Goal: Task Accomplishment & Management: Use online tool/utility

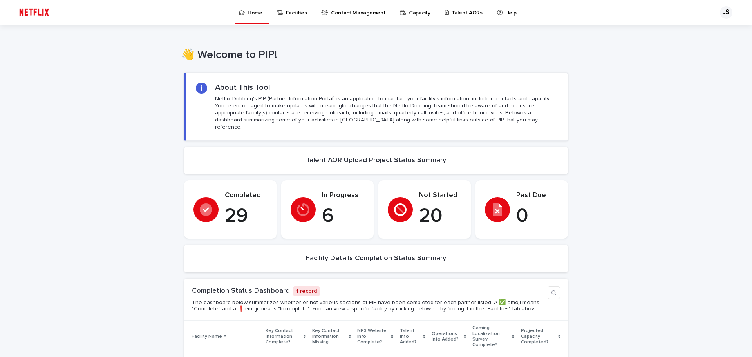
click at [473, 14] on p "Talent AORs" at bounding box center [467, 8] width 31 height 16
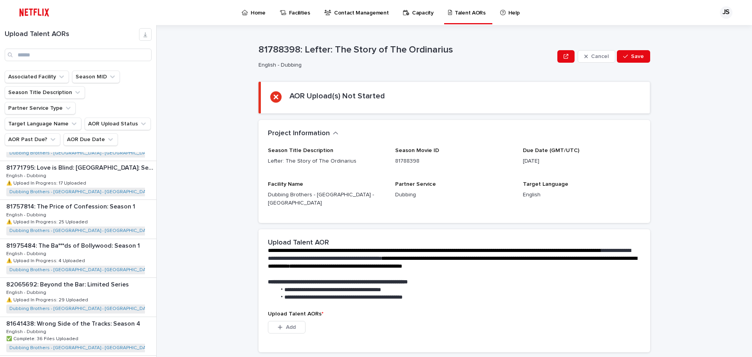
scroll to position [862, 0]
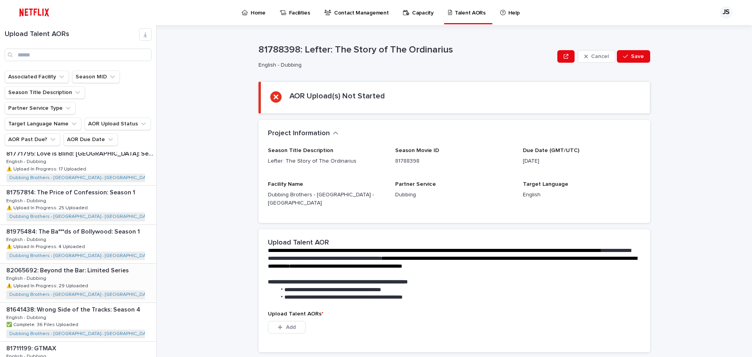
click at [107, 265] on p "82065692: Beyond the Bar: Limited Series" at bounding box center [68, 269] width 124 height 9
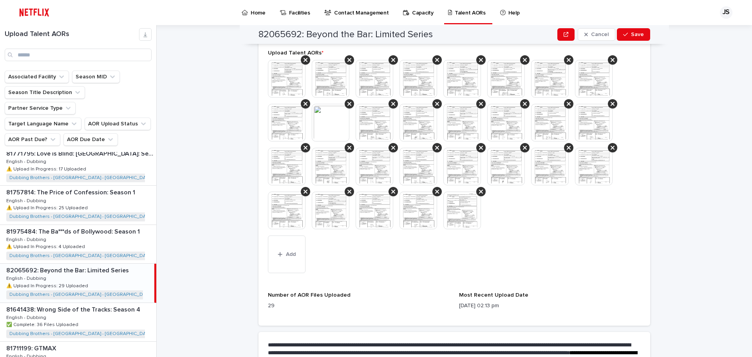
scroll to position [274, 0]
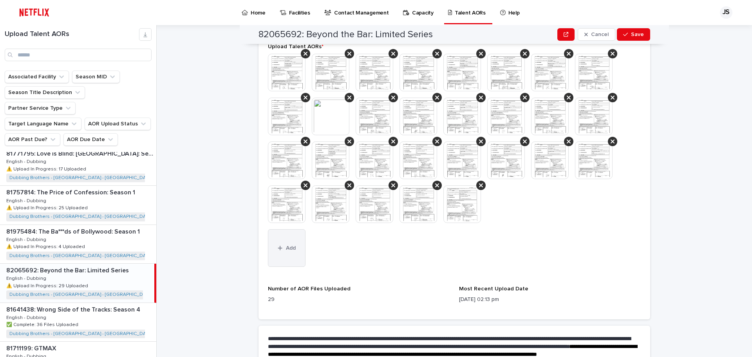
click at [278, 230] on button "Add" at bounding box center [287, 248] width 38 height 38
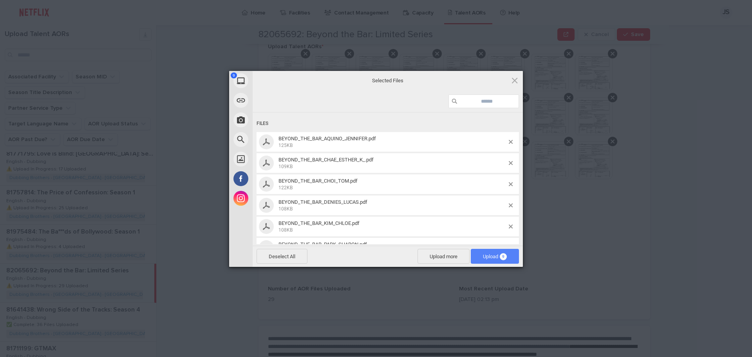
click at [505, 252] on span "Upload 9" at bounding box center [495, 256] width 48 height 15
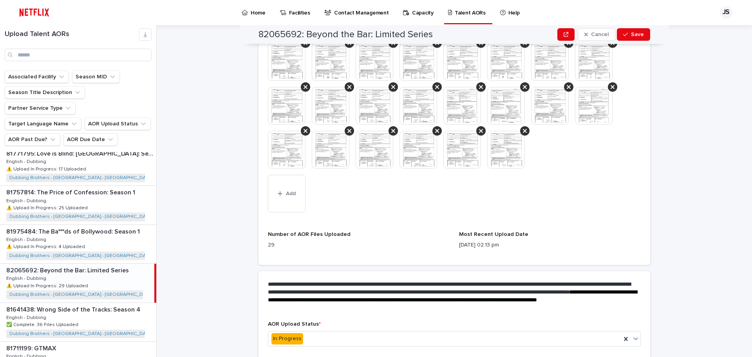
scroll to position [359, 0]
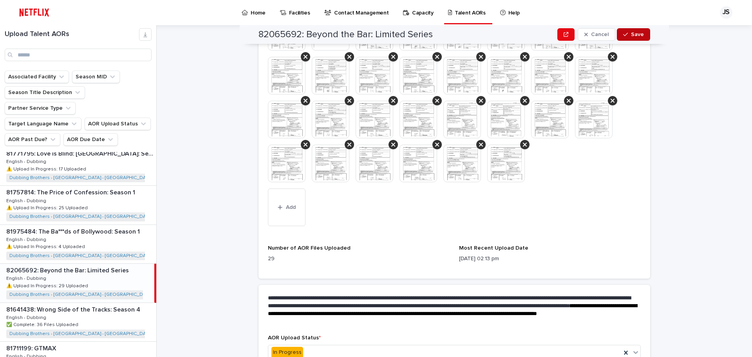
click at [634, 36] on span "Save" at bounding box center [637, 34] width 13 height 5
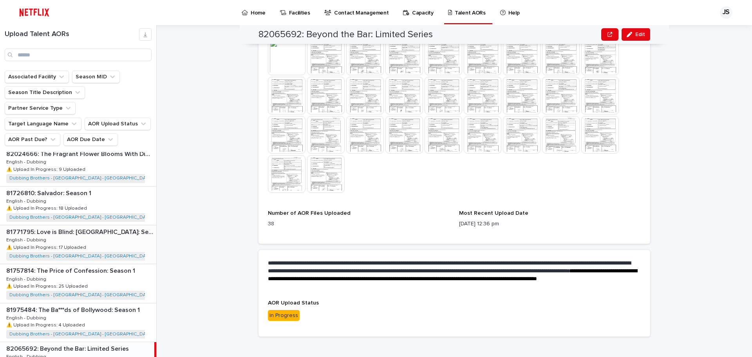
scroll to position [744, 0]
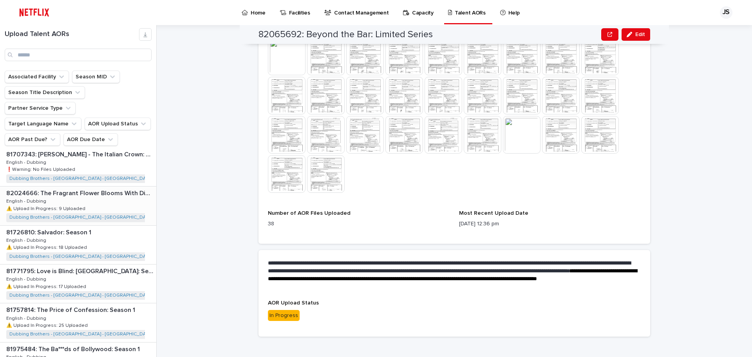
click at [121, 188] on p "82024666: The Fragrant Flower Blooms With Dignity: Season 1" at bounding box center [80, 192] width 148 height 9
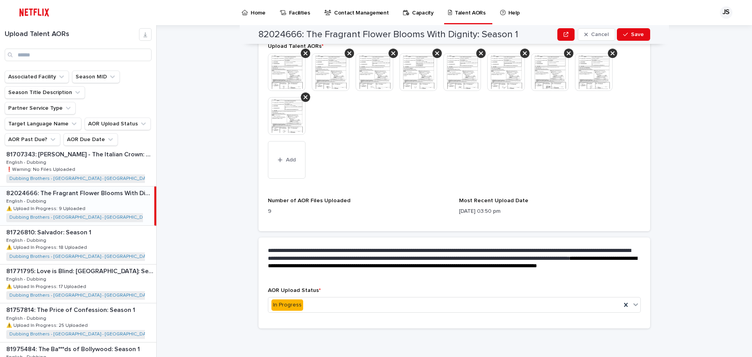
scroll to position [275, 0]
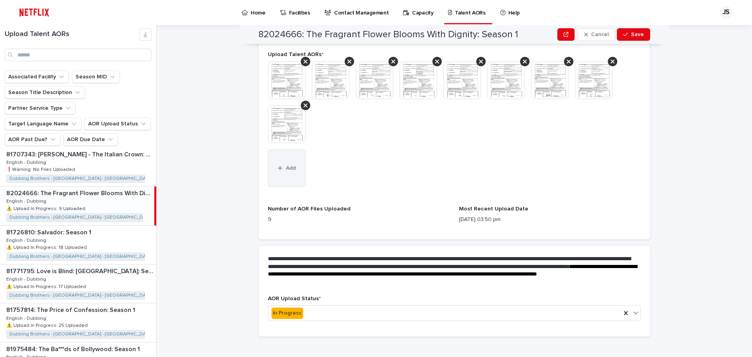
click at [291, 164] on button "Add" at bounding box center [287, 168] width 38 height 38
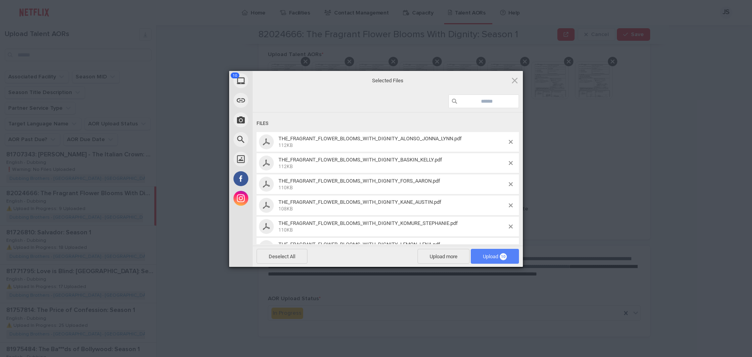
click at [491, 258] on span "Upload 10" at bounding box center [495, 256] width 24 height 6
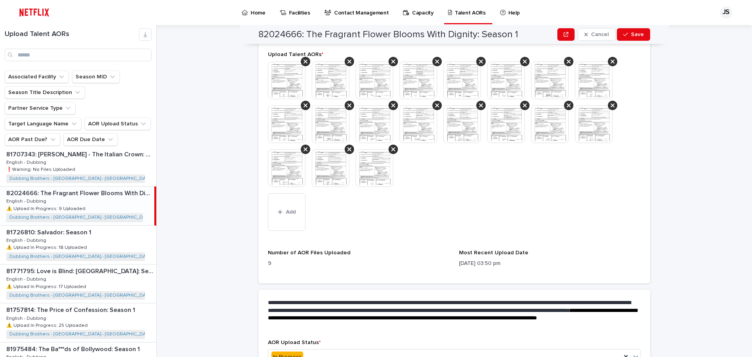
scroll to position [296, 0]
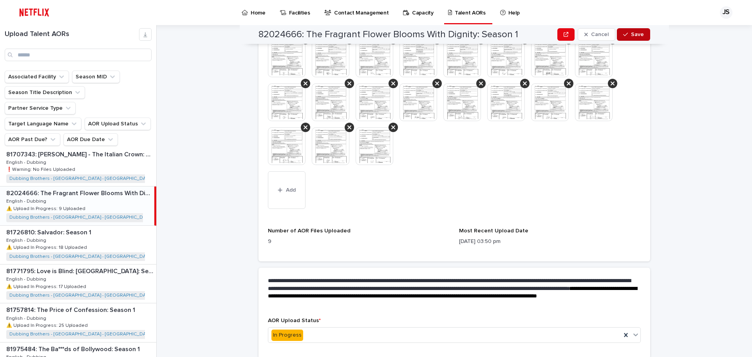
click at [641, 36] on button "Save" at bounding box center [633, 34] width 33 height 13
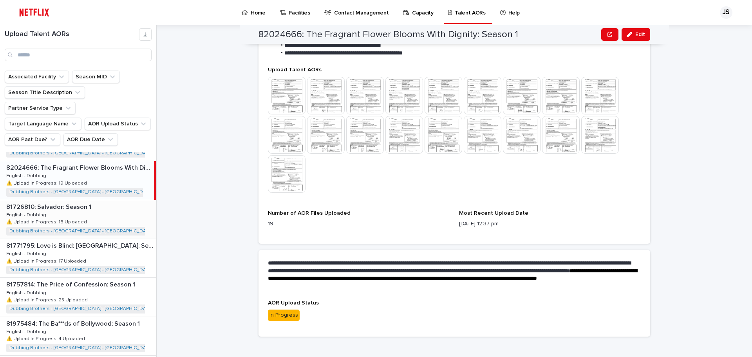
scroll to position [783, 0]
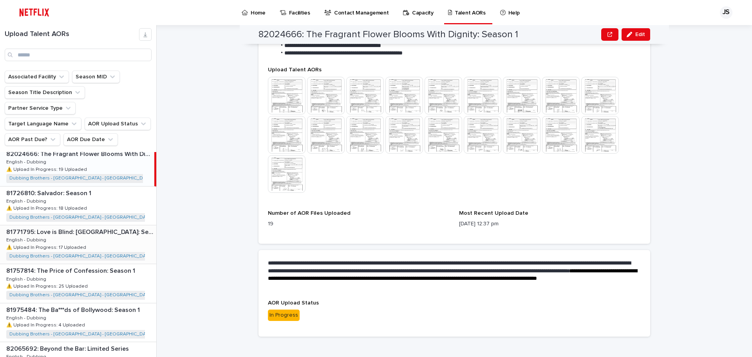
click at [107, 225] on div "81771795: Love is Blind: [GEOGRAPHIC_DATA]: Season 1 81771795: Love is Blind: […" at bounding box center [78, 244] width 156 height 38
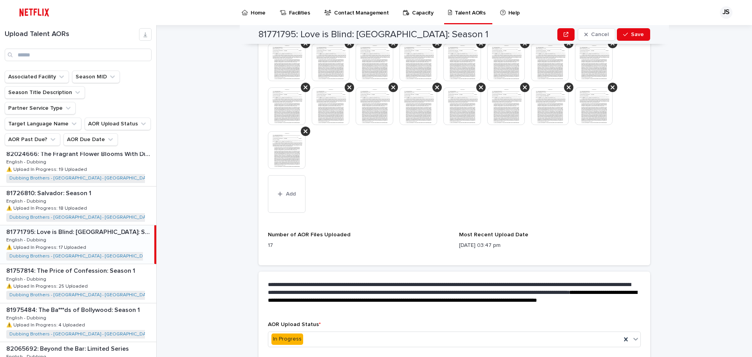
scroll to position [310, 0]
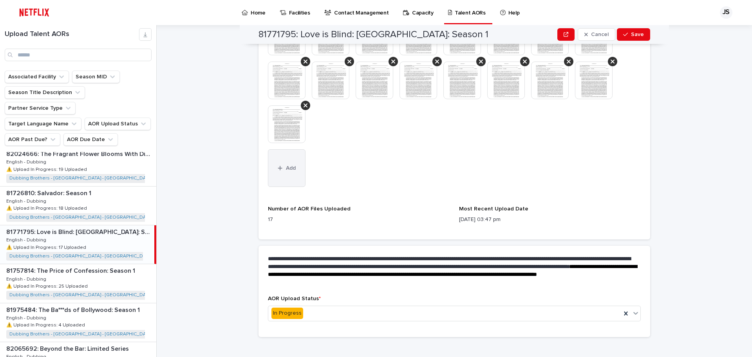
click at [287, 165] on span "Add" at bounding box center [291, 167] width 10 height 5
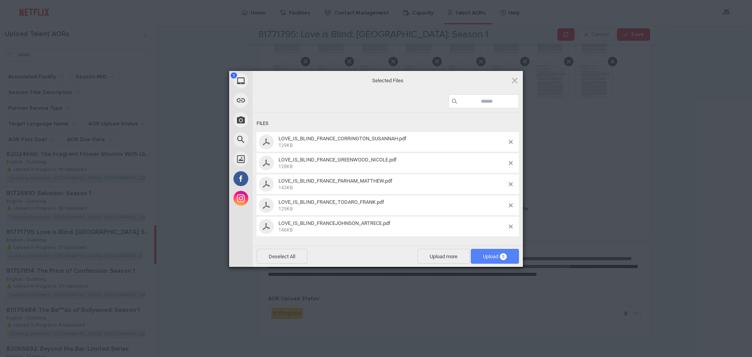
click at [504, 259] on span "5" at bounding box center [503, 256] width 7 height 7
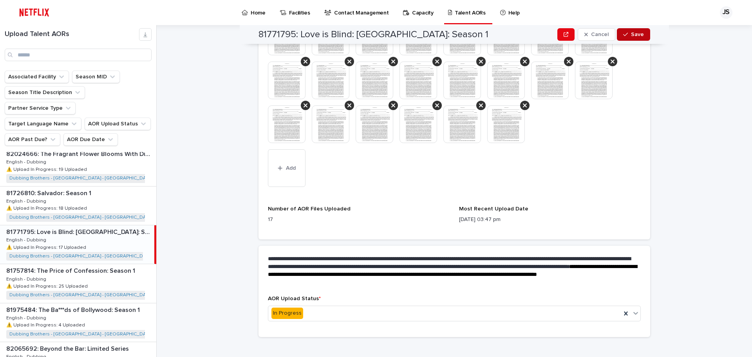
click at [627, 37] on button "Save" at bounding box center [633, 34] width 33 height 13
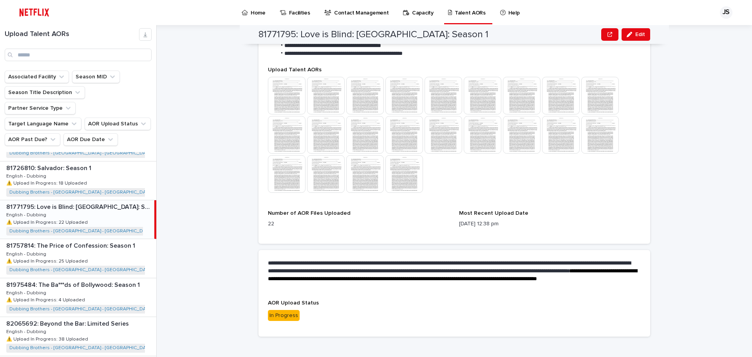
scroll to position [862, 0]
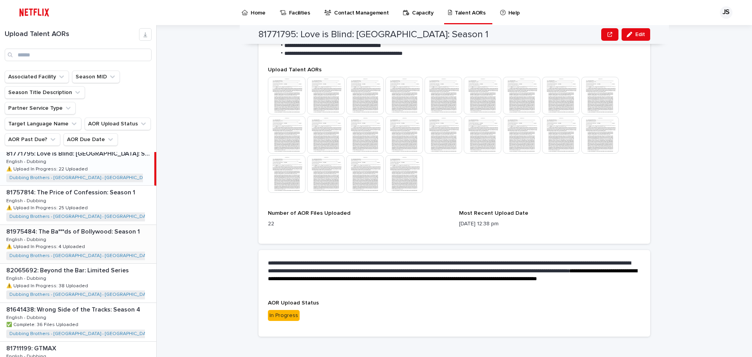
click at [122, 226] on p "81975484: The Ba***ds of Bollywood: Season 1" at bounding box center [73, 230] width 135 height 9
click at [105, 226] on p "81975484: The Ba***ds of Bollywood: Season 1" at bounding box center [73, 230] width 135 height 9
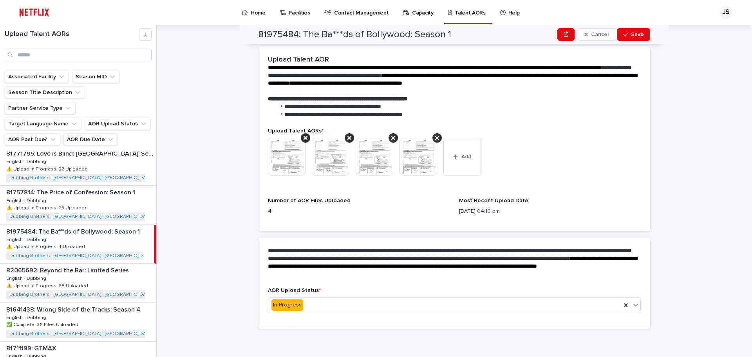
scroll to position [182, 0]
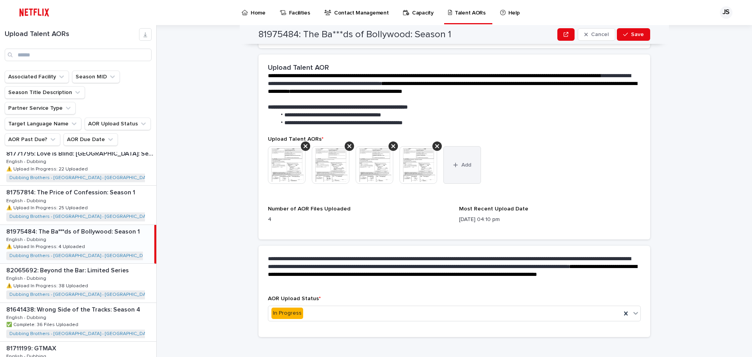
click at [466, 170] on button "Add" at bounding box center [462, 165] width 38 height 38
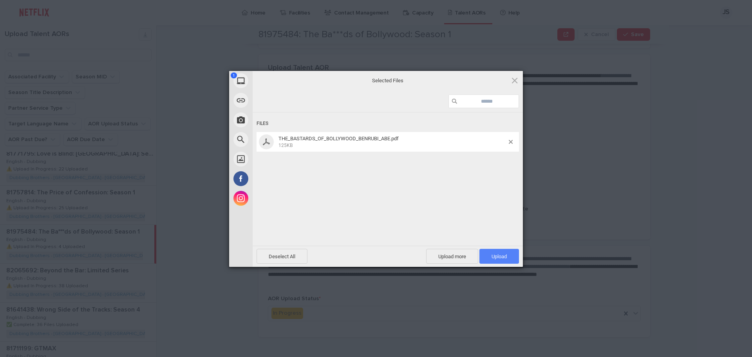
click at [506, 259] on span "Upload 1" at bounding box center [499, 256] width 40 height 15
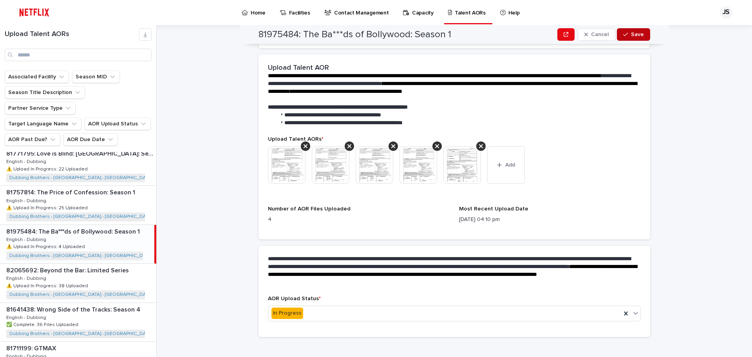
click at [627, 34] on div "button" at bounding box center [627, 34] width 8 height 5
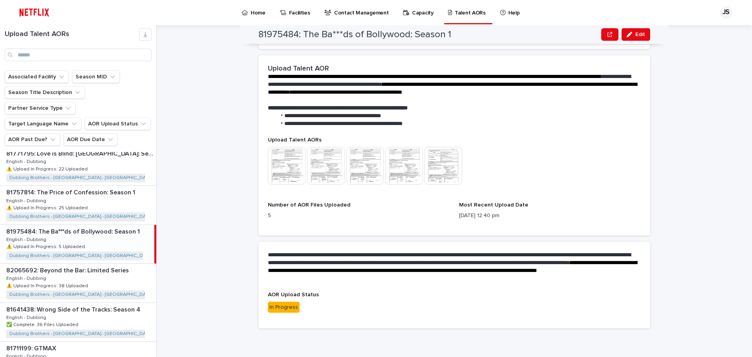
scroll to position [173, 0]
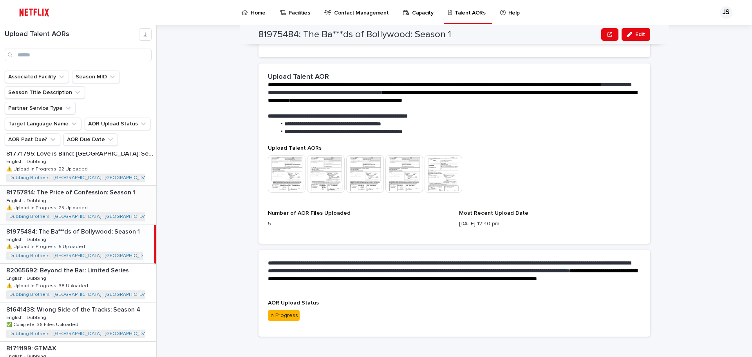
click at [34, 187] on p "81757814: The Price of Confession: Season 1" at bounding box center [71, 191] width 130 height 9
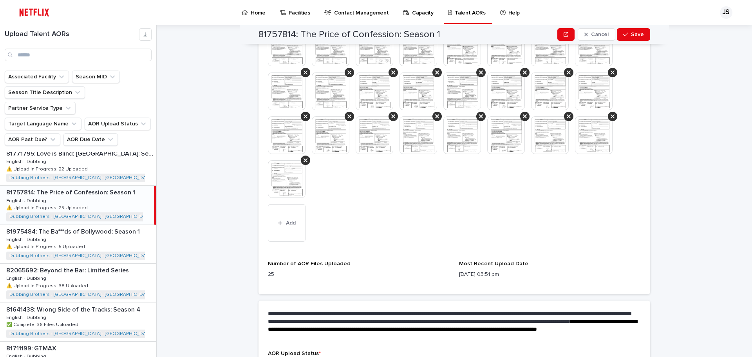
scroll to position [354, 0]
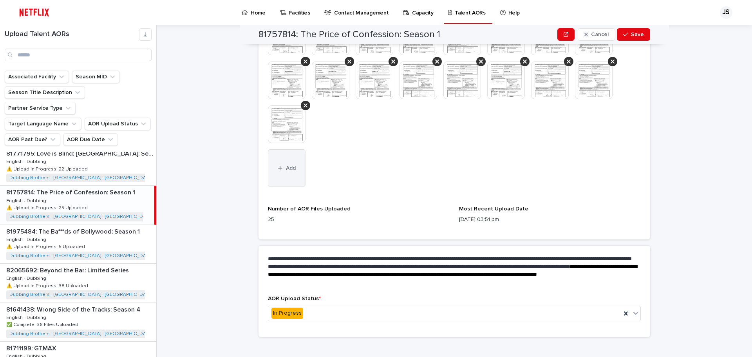
click at [283, 167] on button "Add" at bounding box center [287, 168] width 38 height 38
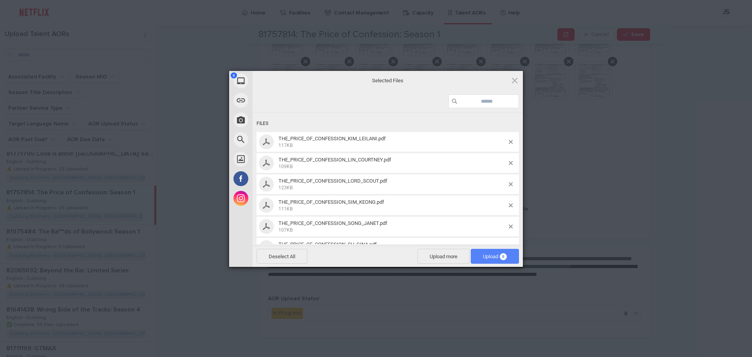
click at [491, 259] on span "Upload 8" at bounding box center [495, 256] width 48 height 15
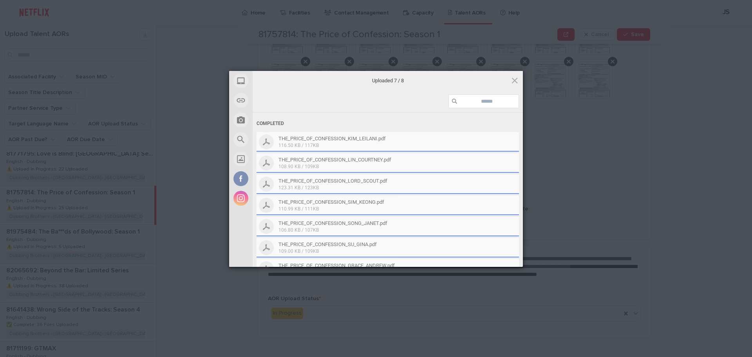
scroll to position [376, 0]
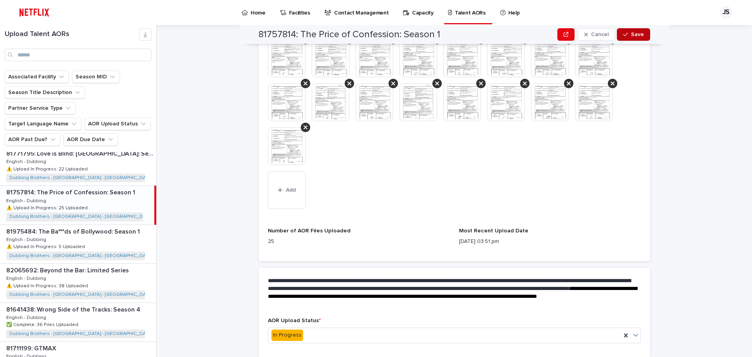
click at [638, 33] on span "Save" at bounding box center [637, 34] width 13 height 5
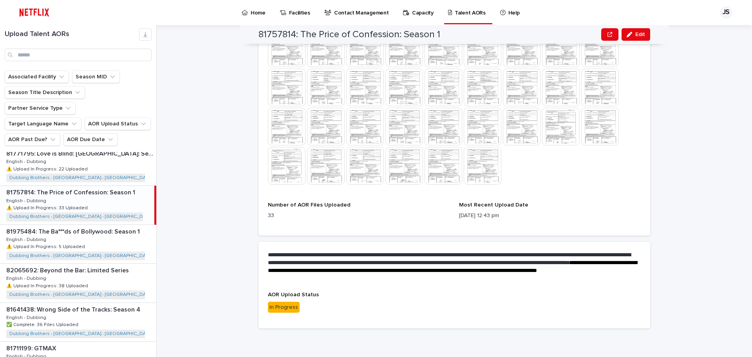
scroll to position [290, 0]
